Goal: Task Accomplishment & Management: Complete application form

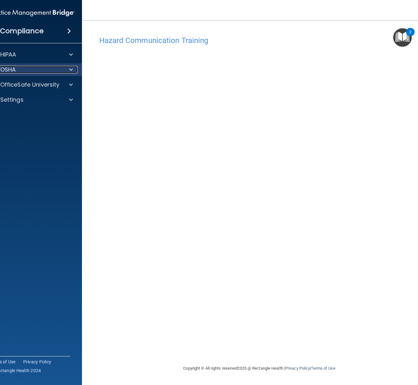
click at [34, 67] on div "OSHA" at bounding box center [23, 70] width 78 height 8
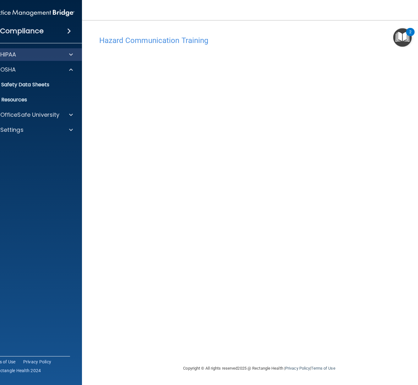
click at [21, 60] on div "HIPAA" at bounding box center [31, 54] width 101 height 13
click at [19, 55] on div "HIPAA" at bounding box center [23, 55] width 78 height 8
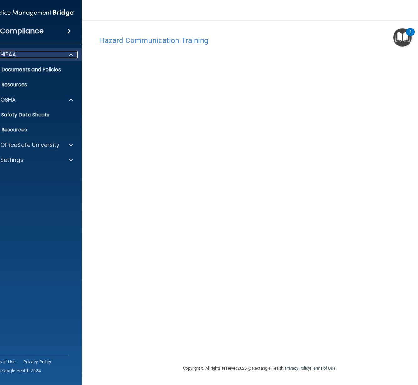
click at [19, 53] on div "HIPAA" at bounding box center [23, 55] width 78 height 8
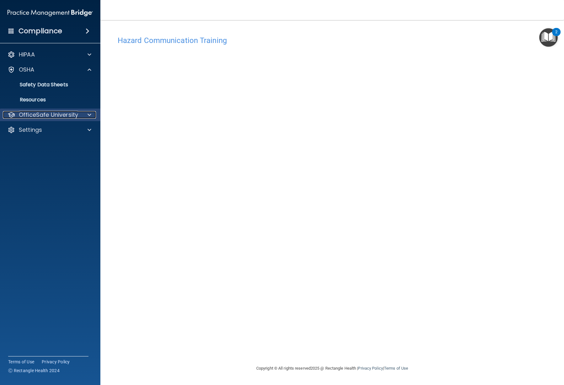
click at [29, 118] on p "OfficeSafe University" at bounding box center [48, 115] width 59 height 8
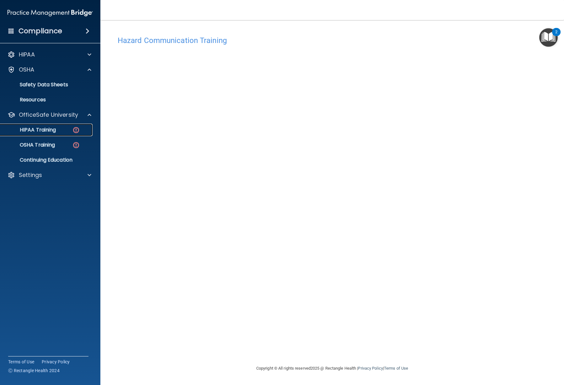
click at [32, 130] on p "HIPAA Training" at bounding box center [30, 130] width 52 height 6
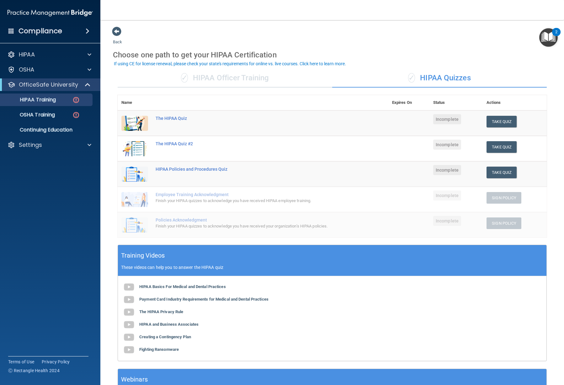
click at [225, 77] on div "✓ HIPAA Officer Training" at bounding box center [225, 78] width 215 height 19
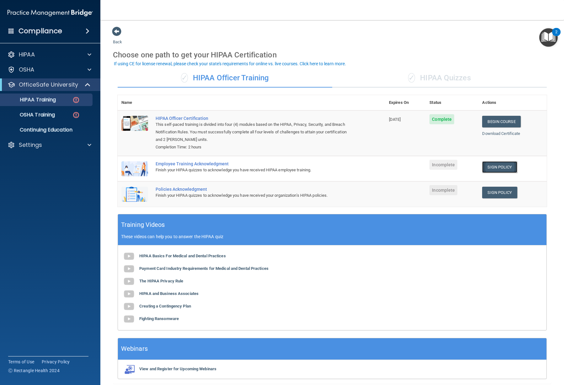
click at [417, 166] on link "Sign Policy" at bounding box center [499, 167] width 35 height 12
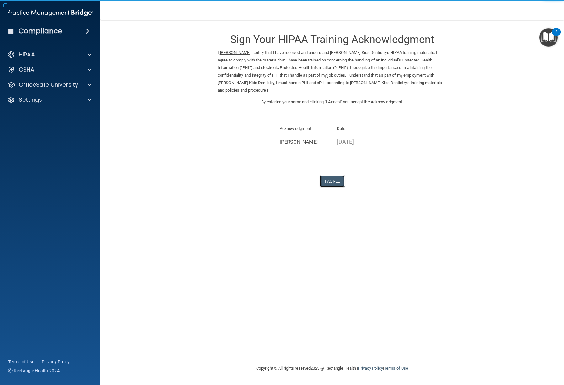
click at [327, 175] on button "I Agree" at bounding box center [332, 181] width 25 height 12
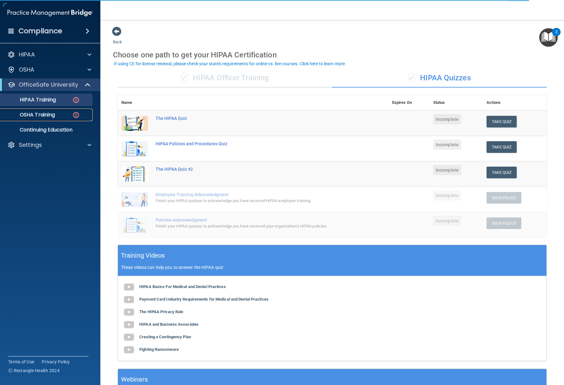
click at [42, 114] on p "OSHA Training" at bounding box center [29, 115] width 51 height 6
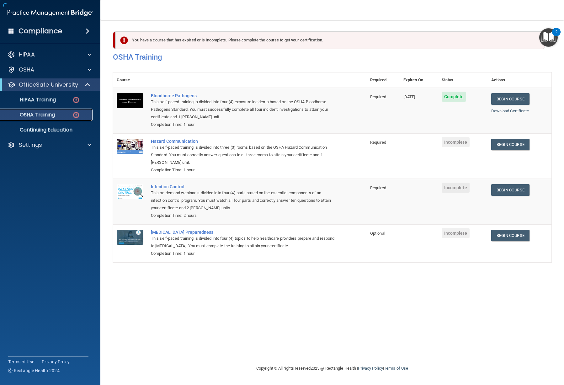
click at [42, 114] on p "OSHA Training" at bounding box center [29, 115] width 51 height 6
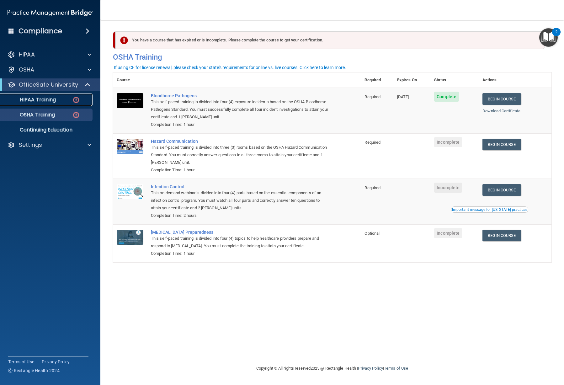
click at [63, 99] on div "HIPAA Training" at bounding box center [47, 100] width 86 height 6
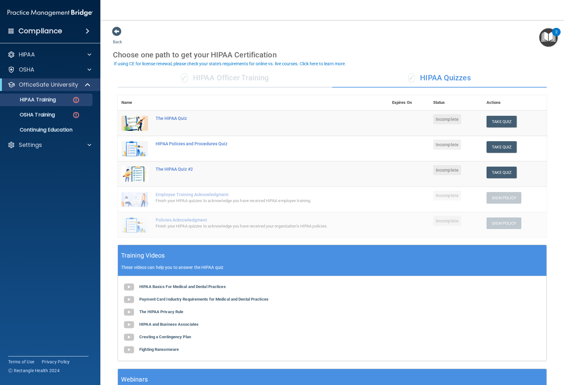
click at [223, 74] on div "✓ HIPAA Officer Training" at bounding box center [225, 78] width 215 height 19
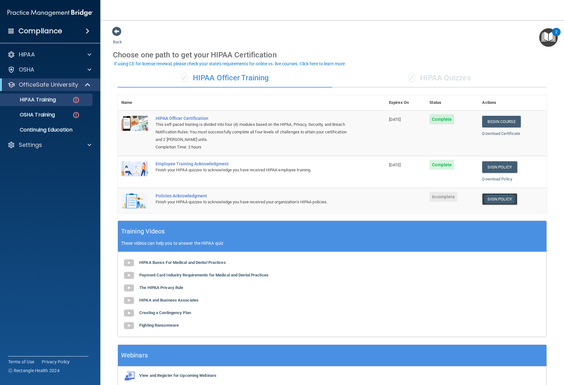
click at [492, 203] on link "Sign Policy" at bounding box center [499, 199] width 35 height 12
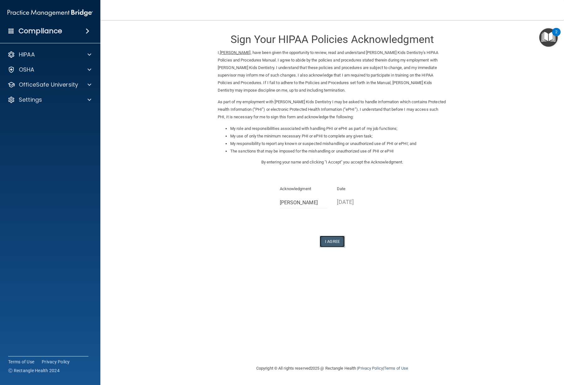
click at [336, 244] on button "I Agree" at bounding box center [332, 242] width 25 height 12
click at [328, 237] on button "I Agree" at bounding box center [332, 242] width 25 height 12
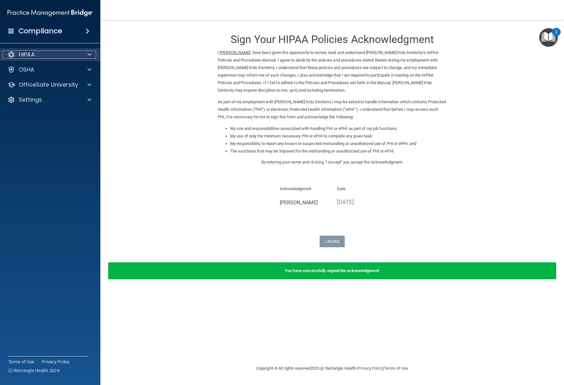
click at [54, 52] on div "HIPAA" at bounding box center [42, 55] width 78 height 8
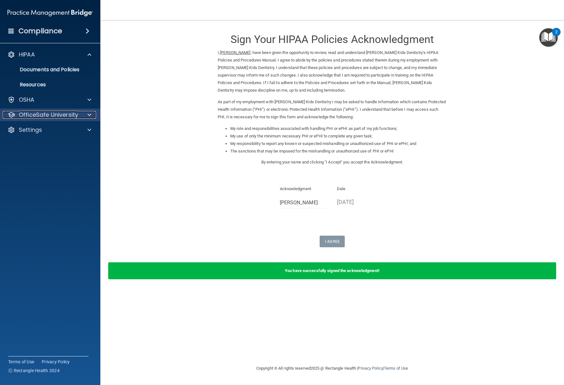
click at [61, 118] on p "OfficeSafe University" at bounding box center [48, 115] width 59 height 8
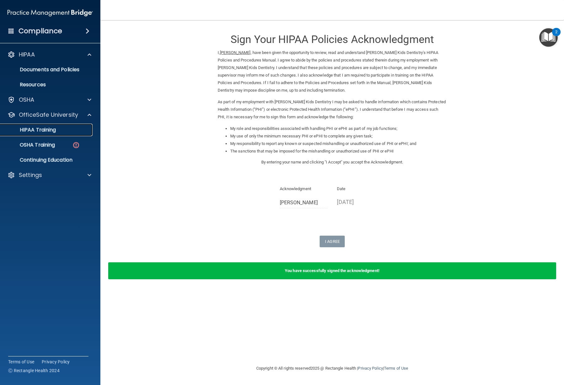
click at [43, 132] on p "HIPAA Training" at bounding box center [30, 130] width 52 height 6
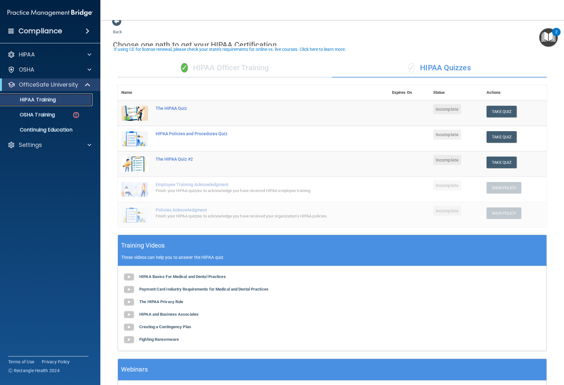
scroll to position [14, 0]
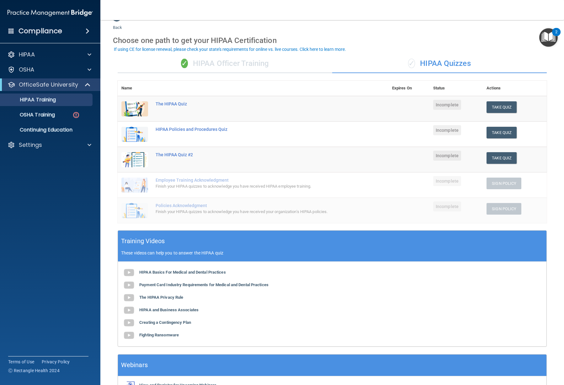
click at [223, 65] on div "✓ HIPAA Officer Training" at bounding box center [225, 63] width 215 height 19
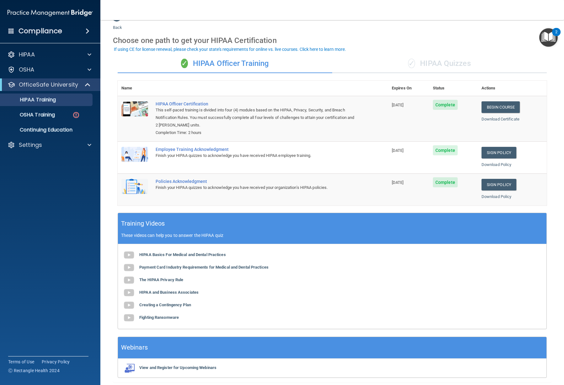
click at [472, 76] on div "✓ HIPAA Officer Training ✓ HIPAA Quizzes Name Expires On Status Actions HIPAA O…" at bounding box center [332, 216] width 439 height 333
click at [465, 70] on div "✓ HIPAA Quizzes" at bounding box center [439, 63] width 215 height 19
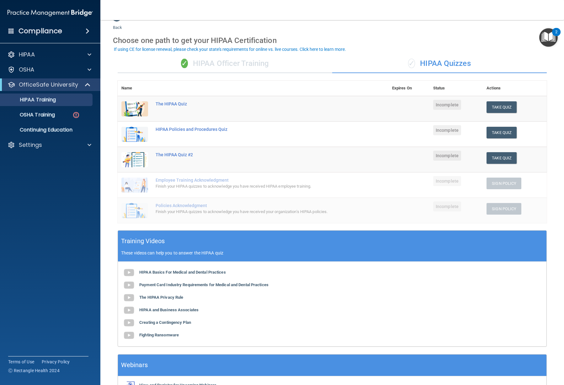
scroll to position [54, 0]
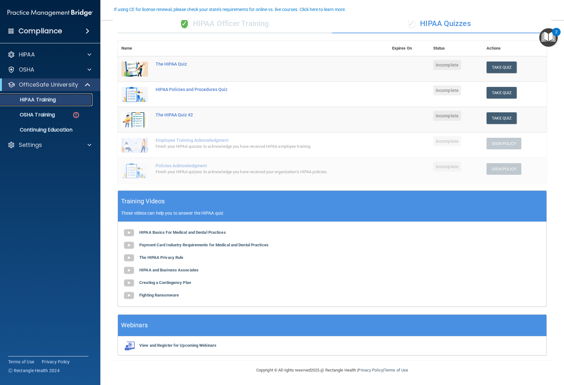
click at [64, 100] on div "HIPAA Training" at bounding box center [47, 100] width 86 height 6
